Goal: Task Accomplishment & Management: Manage account settings

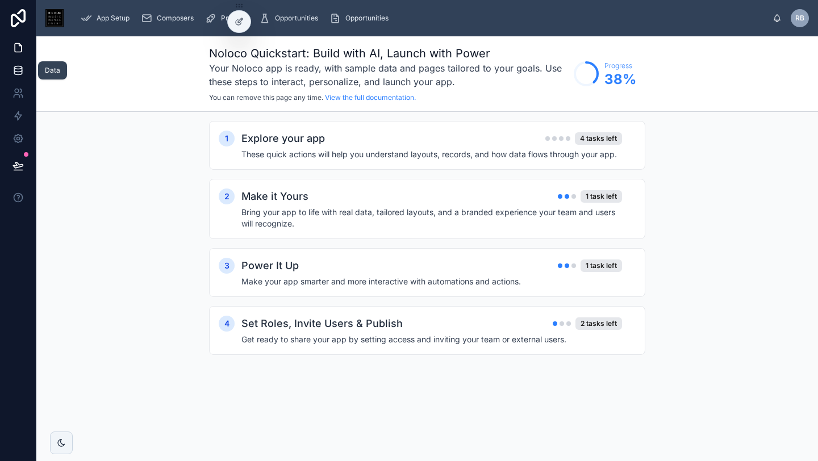
click at [18, 71] on icon at bounding box center [18, 70] width 11 height 11
click at [15, 142] on icon at bounding box center [18, 139] width 9 height 9
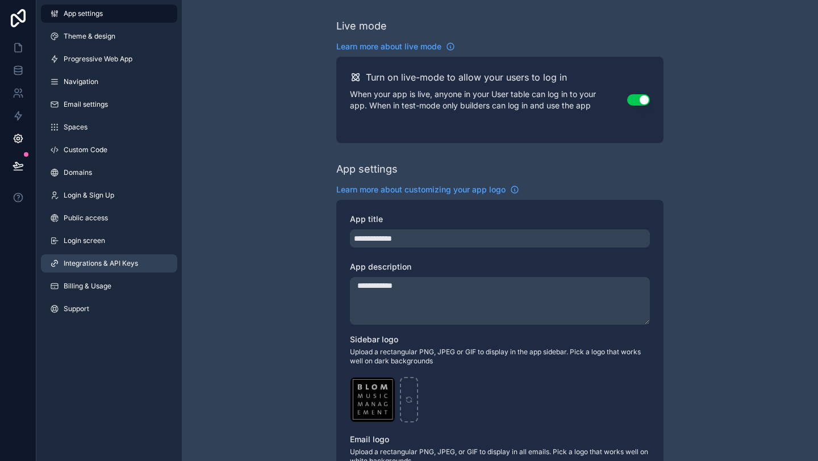
click at [101, 263] on span "Integrations & API Keys" at bounding box center [101, 263] width 74 height 9
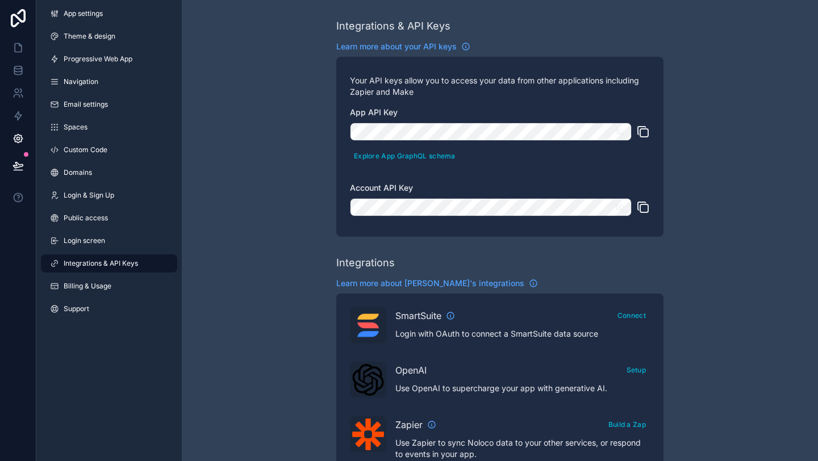
click at [641, 131] on icon "scrollable content" at bounding box center [643, 132] width 14 height 14
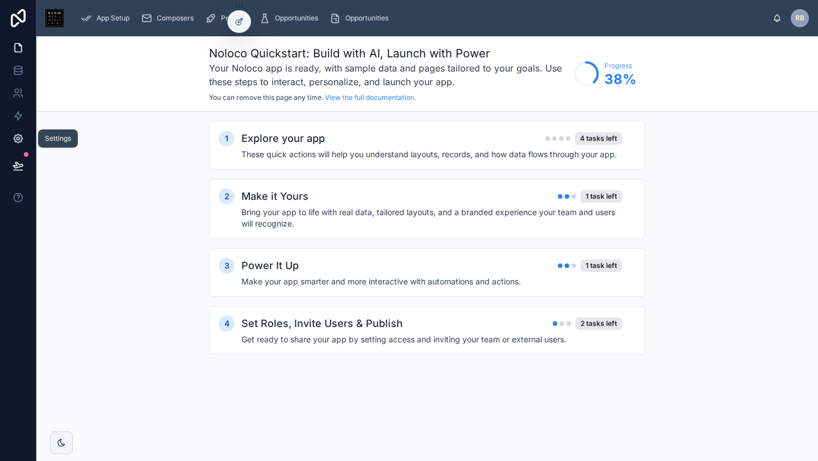
click at [20, 143] on icon at bounding box center [18, 138] width 11 height 11
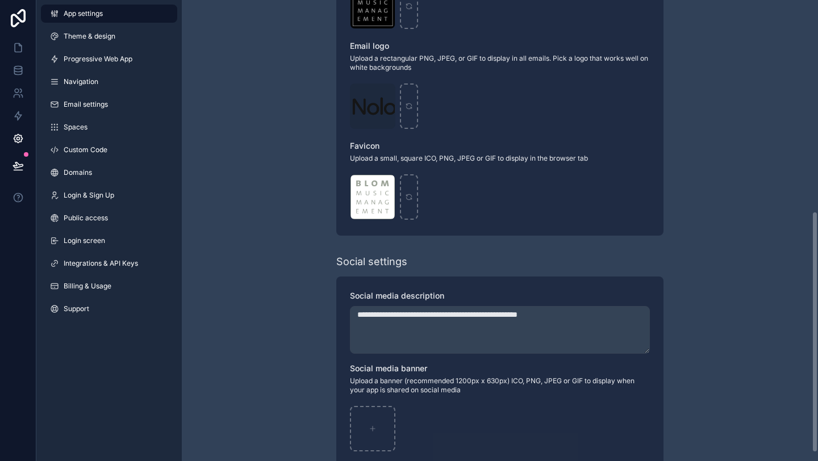
scroll to position [418, 0]
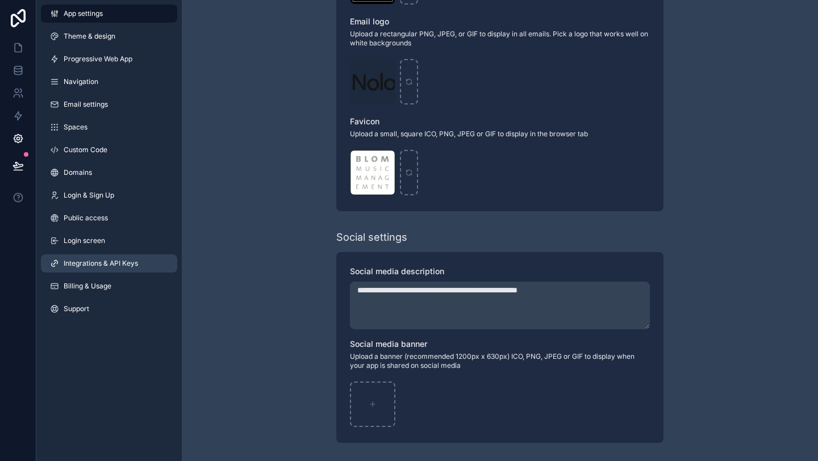
click at [87, 268] on link "Integrations & API Keys" at bounding box center [109, 264] width 136 height 18
